Goal: Transaction & Acquisition: Purchase product/service

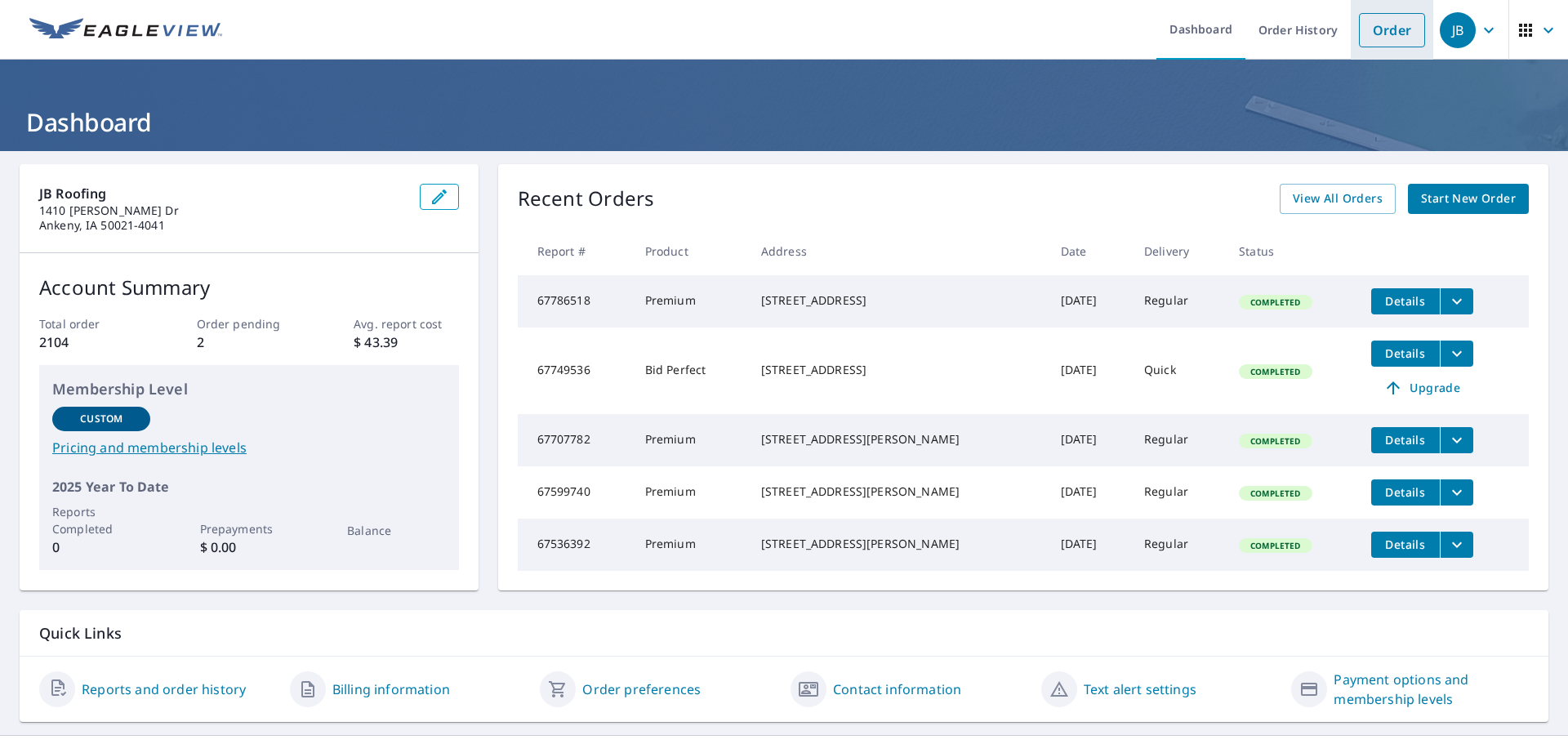
click at [1394, 24] on link "Order" at bounding box center [1392, 30] width 66 height 35
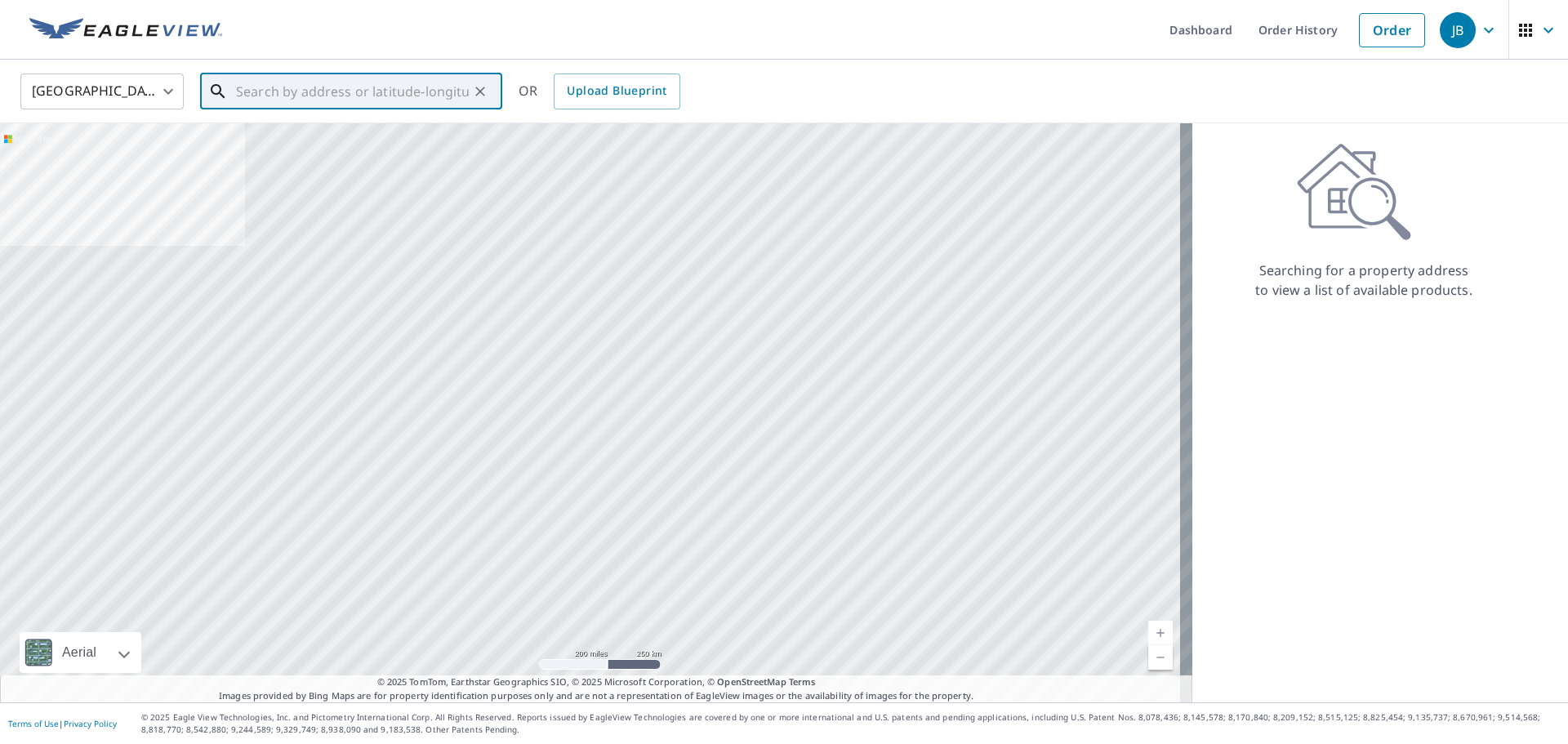
click at [435, 92] on input "text" at bounding box center [352, 91] width 233 height 46
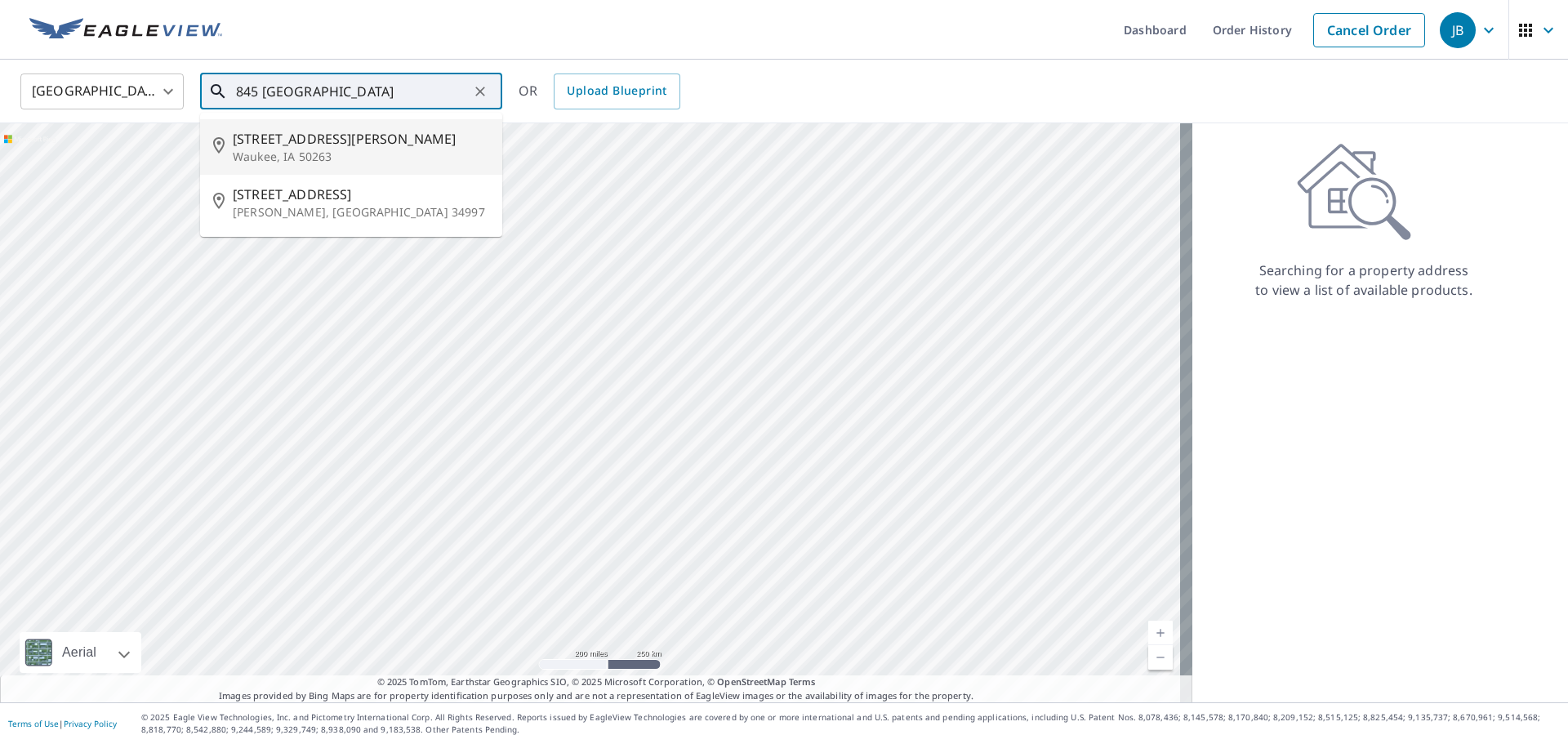
click at [409, 146] on span "[STREET_ADDRESS][PERSON_NAME]" at bounding box center [361, 139] width 257 height 20
type input "[STREET_ADDRESS][PERSON_NAME][PERSON_NAME]"
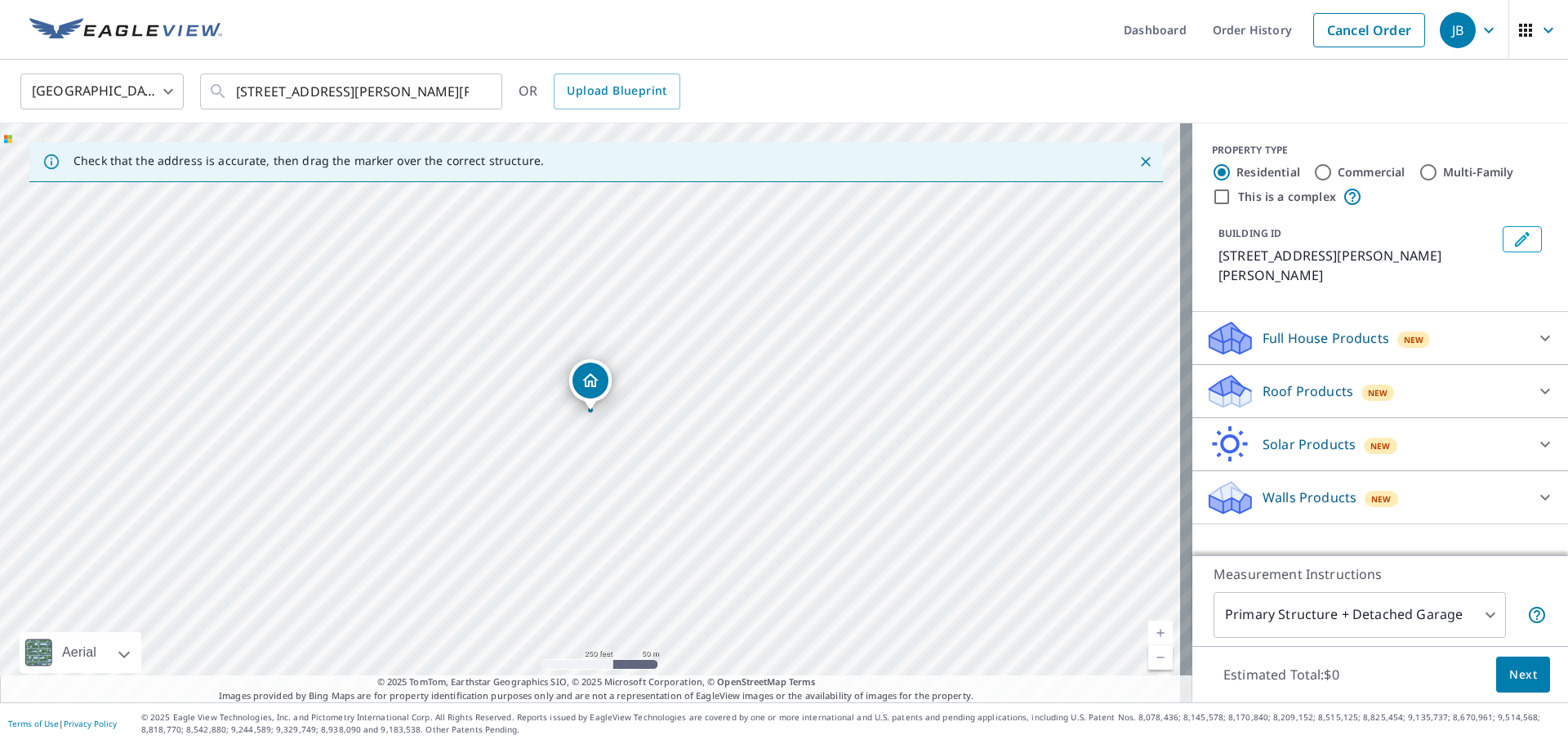
click at [1484, 372] on div "Roof Products New" at bounding box center [1365, 391] width 320 height 39
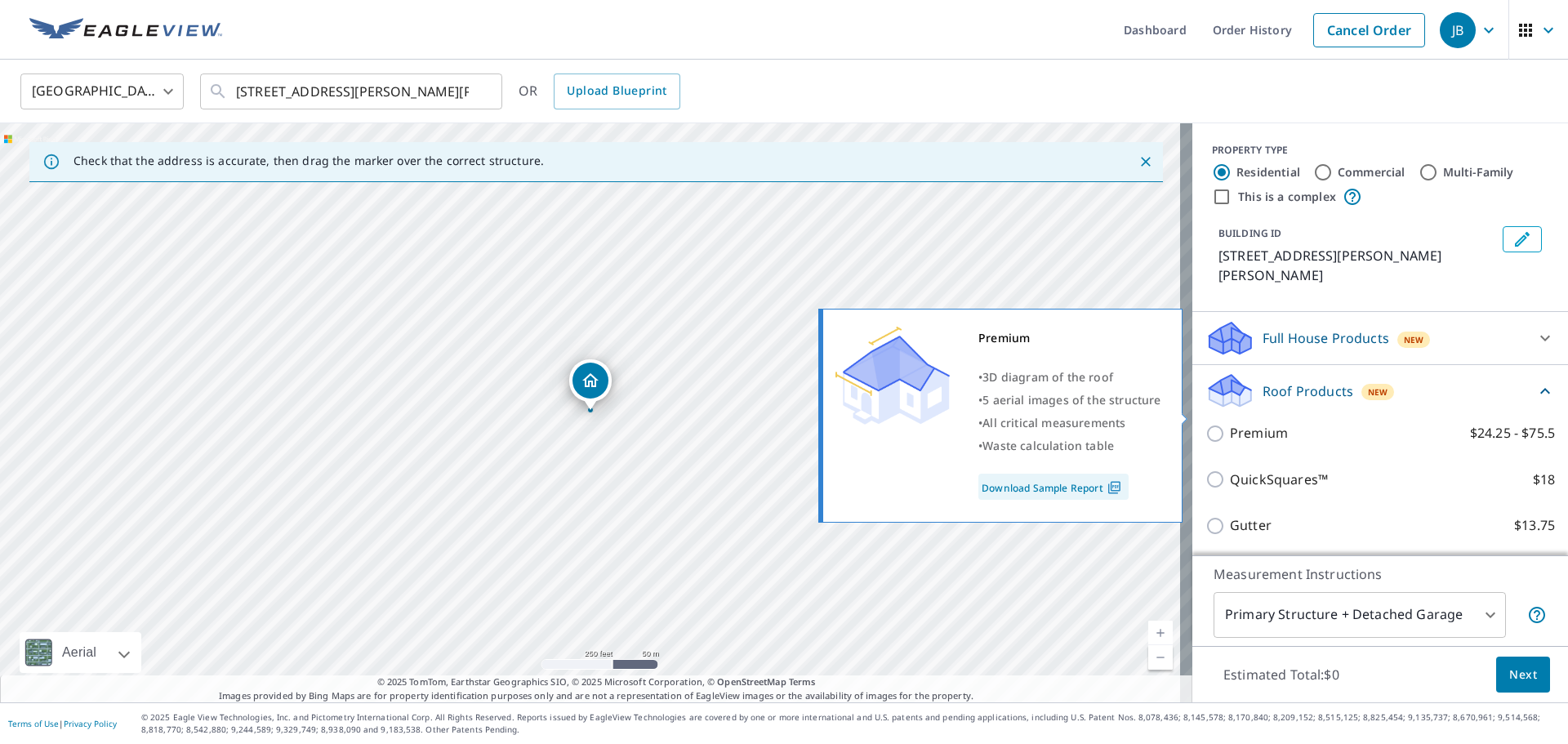
click at [1208, 424] on input "Premium $24.25 - $75.5" at bounding box center [1217, 434] width 25 height 20
checkbox input "true"
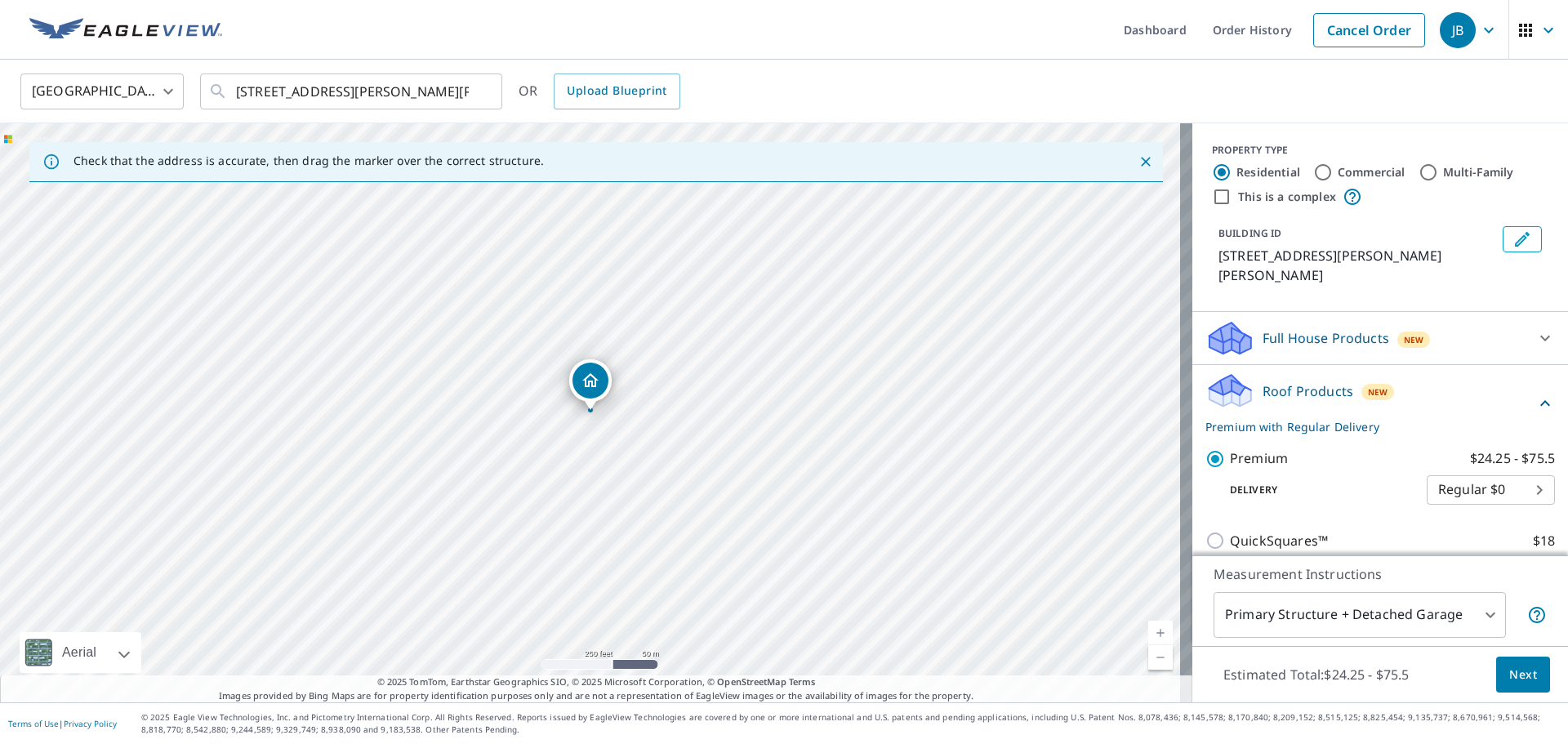
click at [1512, 665] on span "Next" at bounding box center [1523, 675] width 28 height 21
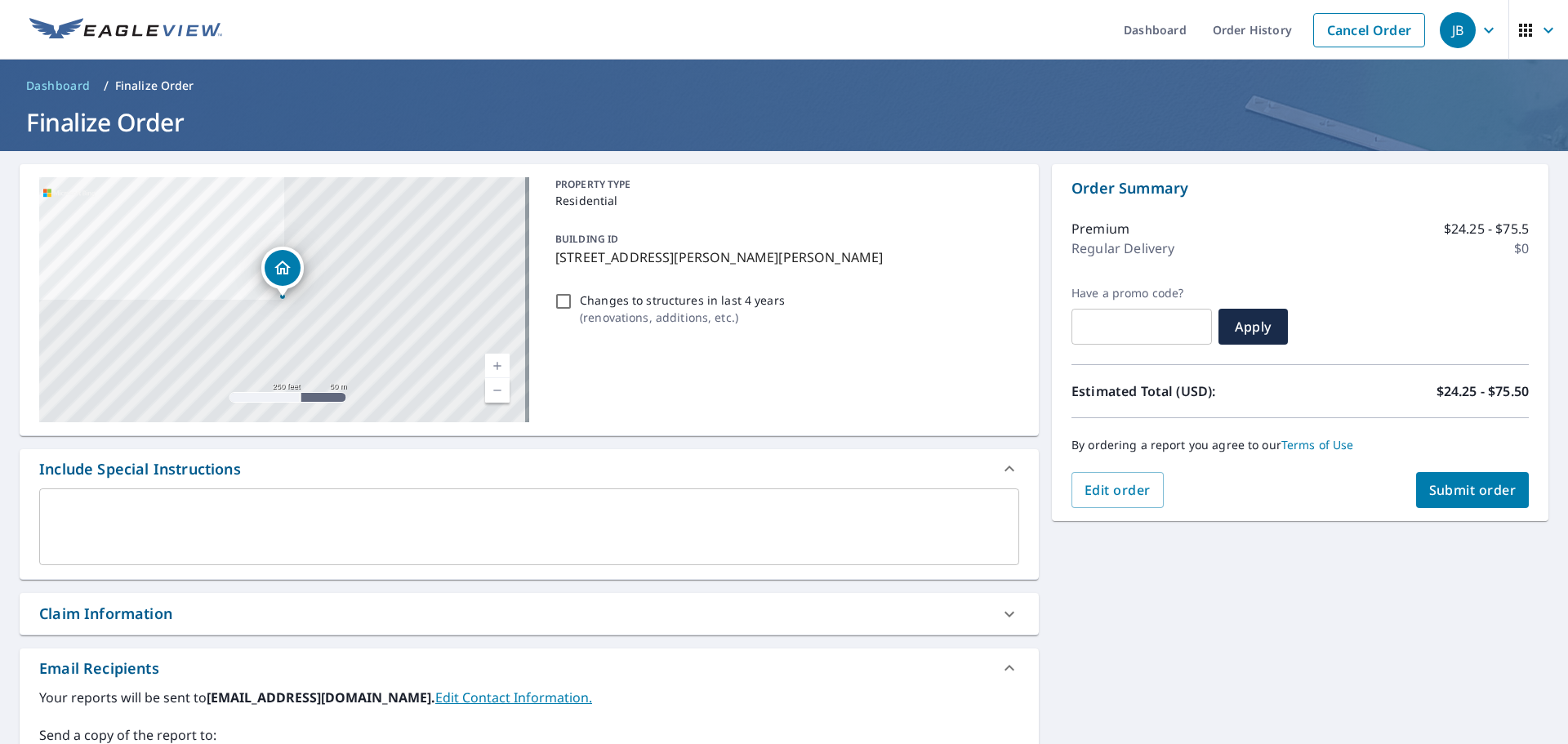
click at [1468, 489] on span "Submit order" at bounding box center [1473, 490] width 87 height 18
